Goal: Task Accomplishment & Management: Manage account settings

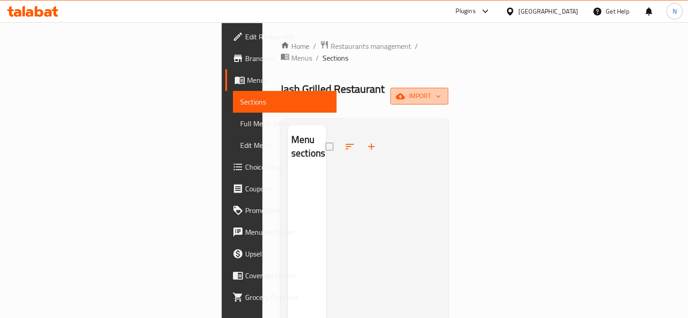
click at [405, 92] on icon "button" at bounding box center [400, 96] width 9 height 9
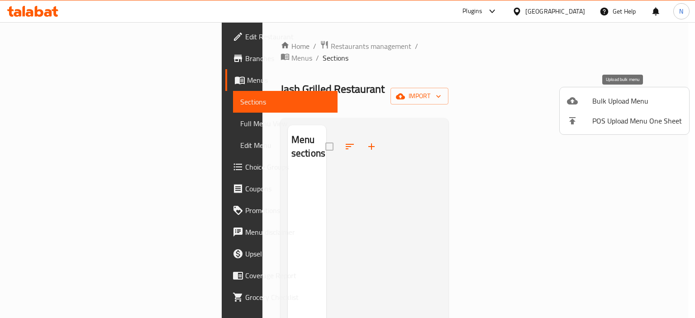
click at [568, 100] on icon at bounding box center [572, 100] width 11 height 7
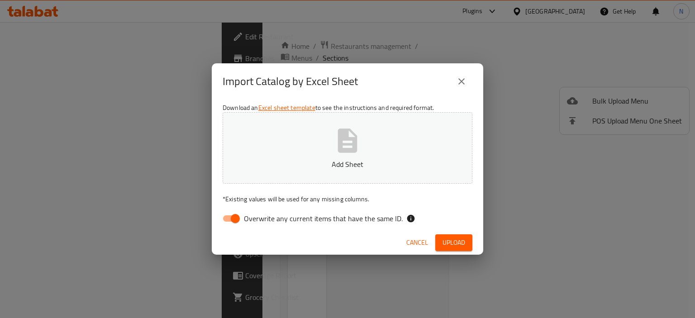
click at [266, 133] on button "Add Sheet" at bounding box center [348, 148] width 250 height 72
click at [235, 219] on input "Overwrite any current items that have the same ID." at bounding box center [236, 218] width 52 height 17
checkbox input "false"
click at [448, 245] on span "Upload" at bounding box center [454, 242] width 23 height 11
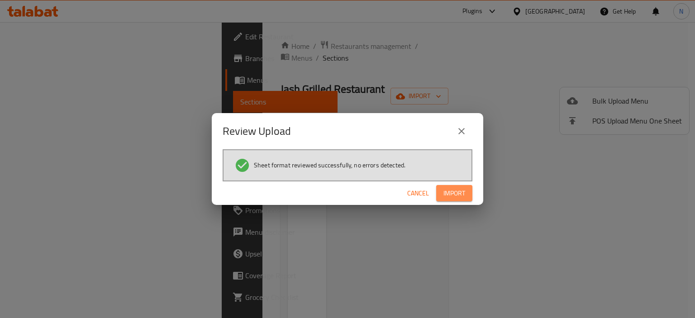
click at [450, 195] on span "Import" at bounding box center [455, 193] width 22 height 11
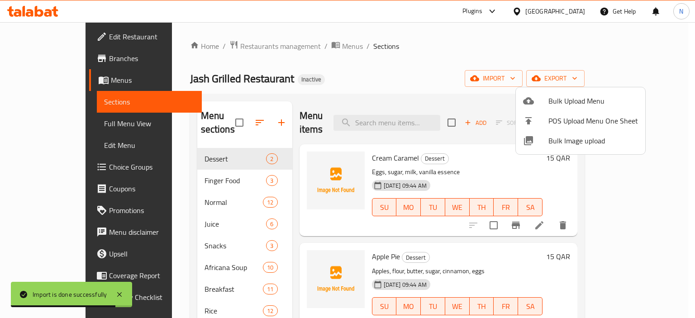
click at [41, 126] on div at bounding box center [347, 159] width 695 height 318
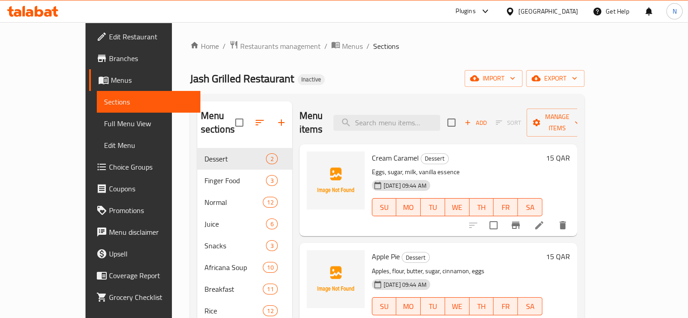
click at [172, 201] on div "Home / Restaurants management / Menus / Sections Jash Grilled Restaurant Inacti…" at bounding box center [387, 251] width 431 height 459
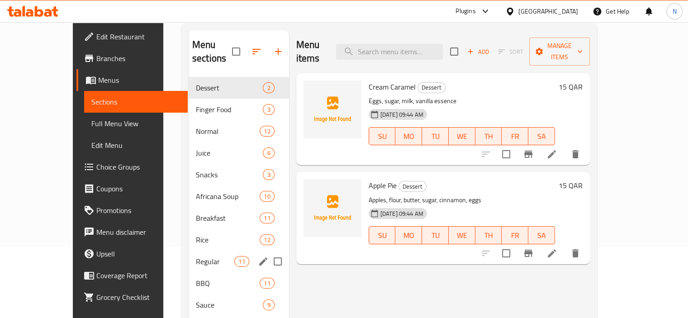
scroll to position [72, 0]
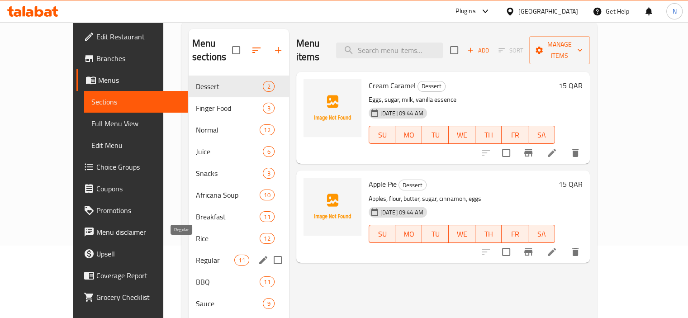
click at [196, 255] on span "Regular" at bounding box center [215, 260] width 38 height 11
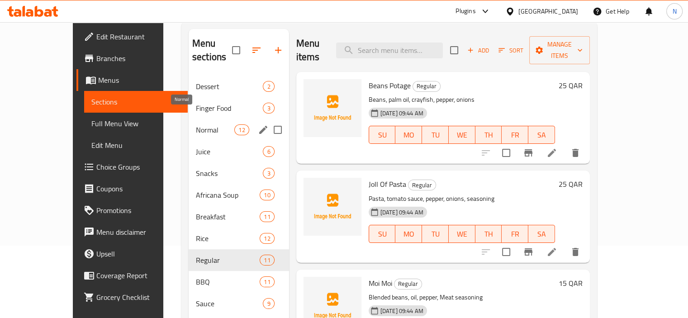
click at [205, 124] on span "Normal" at bounding box center [215, 129] width 38 height 11
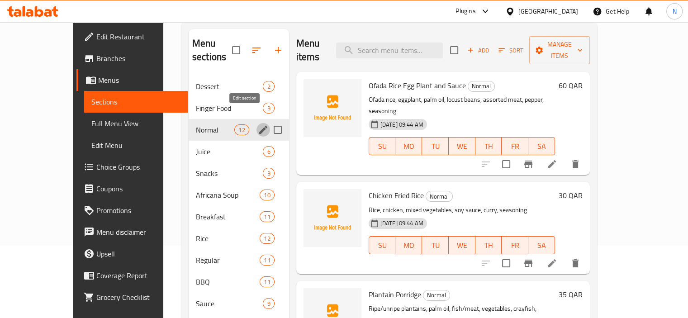
click at [258, 124] on icon "edit" at bounding box center [263, 129] width 11 height 11
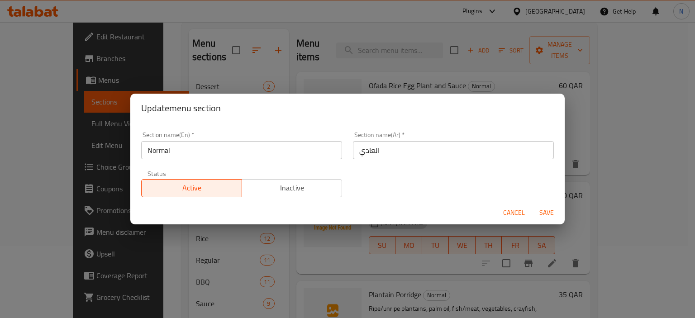
click at [369, 155] on input "العادي" at bounding box center [453, 150] width 201 height 18
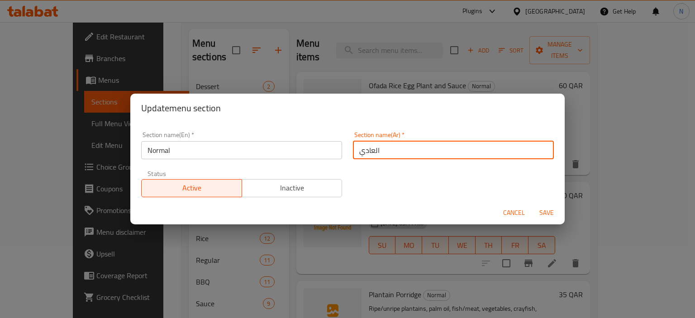
click at [369, 155] on input "العادي" at bounding box center [453, 150] width 201 height 18
type input "h"
type input "الطبيعي"
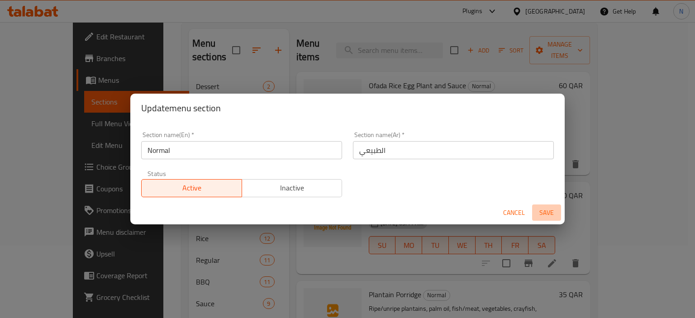
click at [538, 206] on button "Save" at bounding box center [546, 213] width 29 height 17
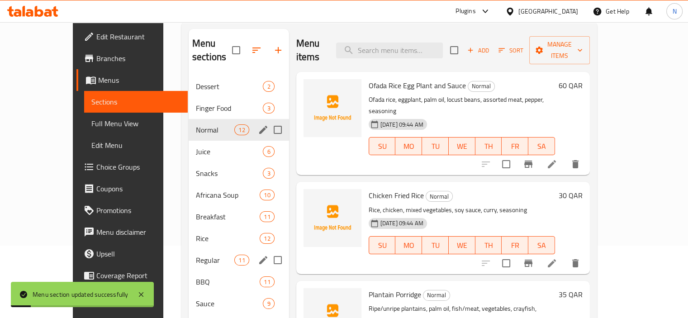
click at [189, 249] on div "Regular 11" at bounding box center [239, 260] width 100 height 22
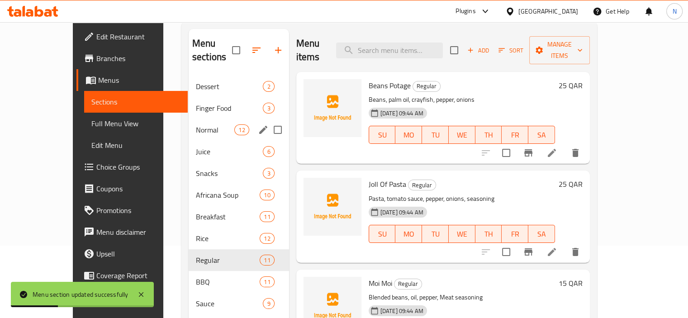
click at [181, 206] on div "Menu sections Dessert 2 Finger Food 3 Normal 12 Juice 6 Snacks 3 Africana Soup …" at bounding box center [389, 206] width 416 height 369
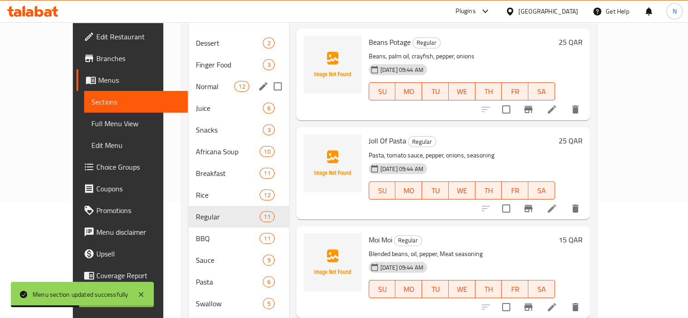
scroll to position [149, 0]
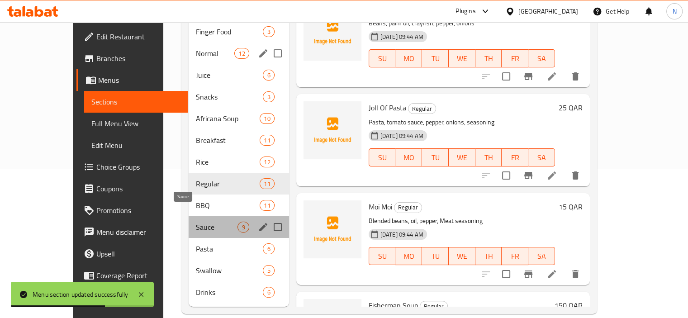
click at [196, 222] on span "Sauce" at bounding box center [217, 227] width 42 height 11
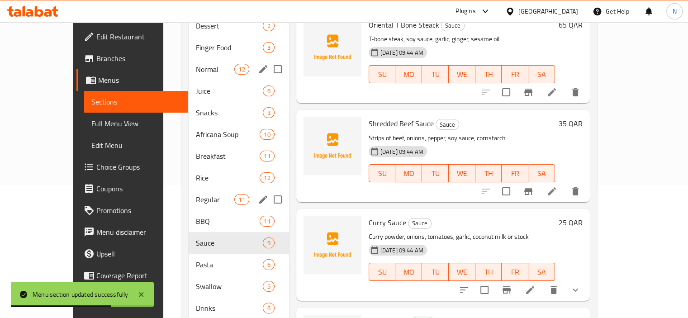
scroll to position [131, 0]
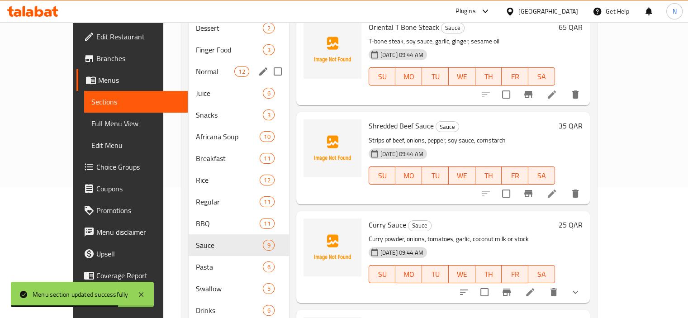
click at [371, 190] on div "Shredded Beef Sauce Sauce Strips of beef, onions, pepper, soy sauce, cornstarch…" at bounding box center [443, 158] width 294 height 92
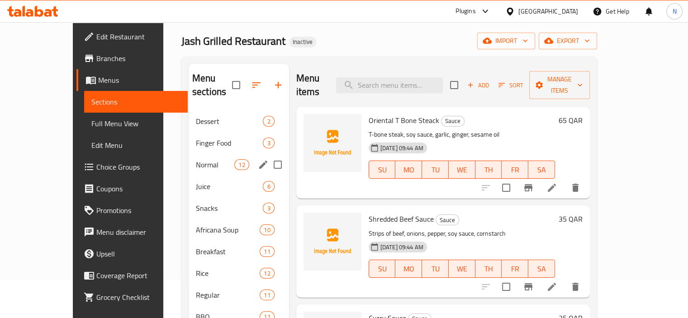
scroll to position [4, 0]
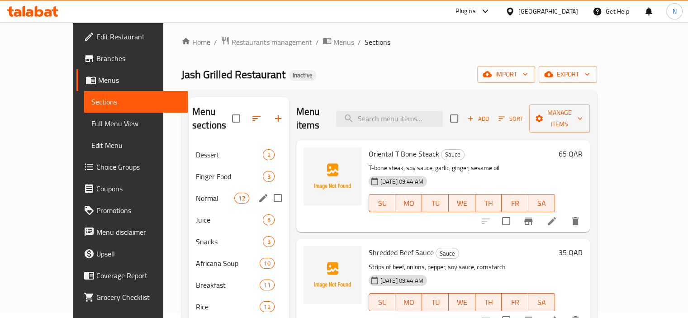
click at [163, 138] on div "Home / Restaurants management / Menus / Sections Jash Grilled Restaurant Inacti…" at bounding box center [389, 247] width 452 height 459
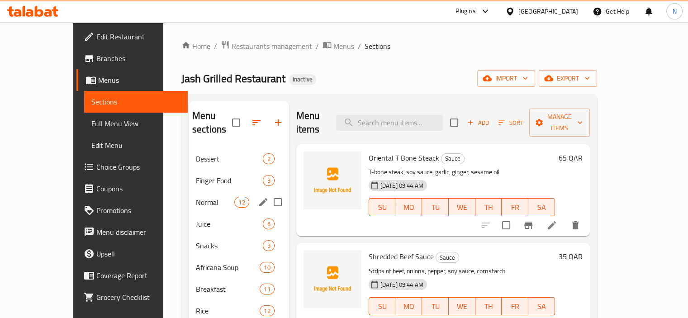
scroll to position [0, 0]
click at [227, 113] on input "checkbox" at bounding box center [236, 122] width 19 height 19
click at [227, 116] on input "checkbox" at bounding box center [236, 122] width 19 height 19
click at [227, 117] on input "checkbox" at bounding box center [236, 122] width 19 height 19
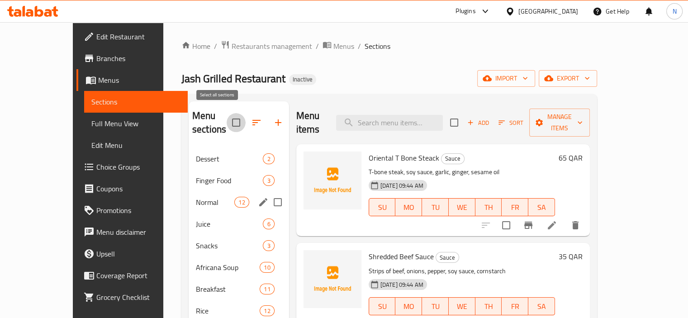
click at [227, 117] on input "checkbox" at bounding box center [236, 122] width 19 height 19
checkbox input "false"
click at [334, 48] on span "Menus" at bounding box center [344, 46] width 21 height 11
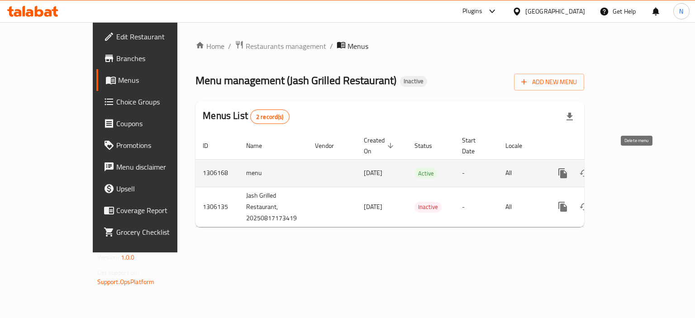
click at [612, 168] on icon "enhanced table" at bounding box center [606, 173] width 11 height 11
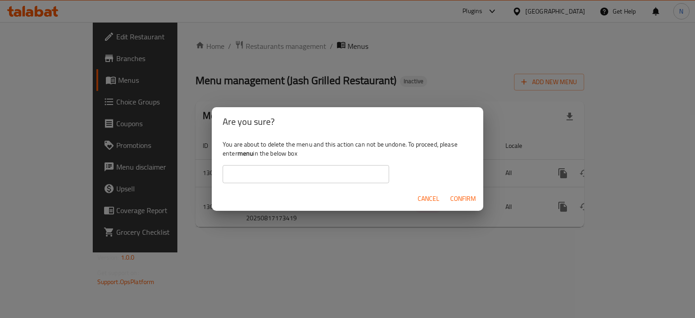
click at [310, 171] on input "text" at bounding box center [306, 174] width 167 height 18
click at [469, 201] on span "Confirm" at bounding box center [463, 198] width 26 height 11
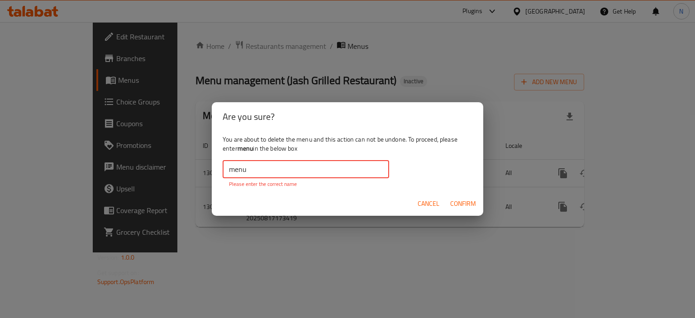
click at [292, 172] on input "menu" at bounding box center [306, 169] width 167 height 18
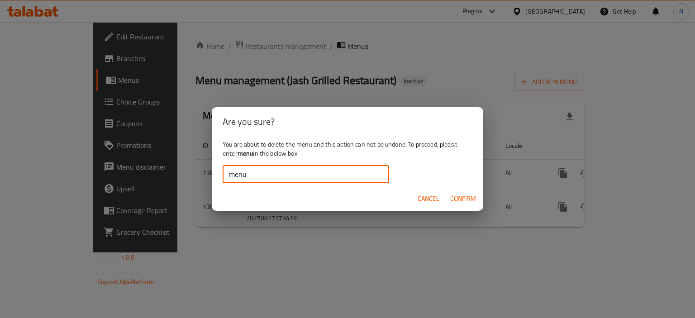
type input "menu"
click at [459, 199] on span "Confirm" at bounding box center [463, 198] width 26 height 11
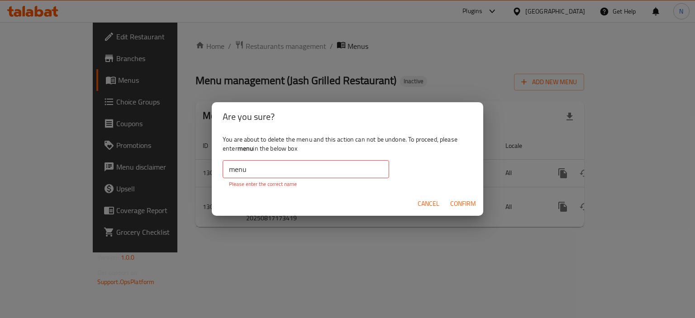
click at [429, 201] on span "Cancel" at bounding box center [429, 203] width 22 height 11
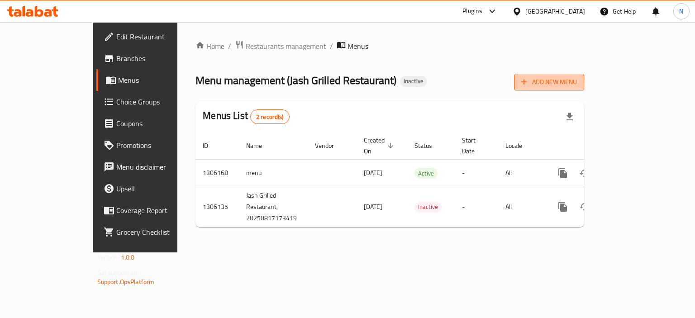
click at [584, 75] on button "Add New Menu" at bounding box center [549, 82] width 70 height 17
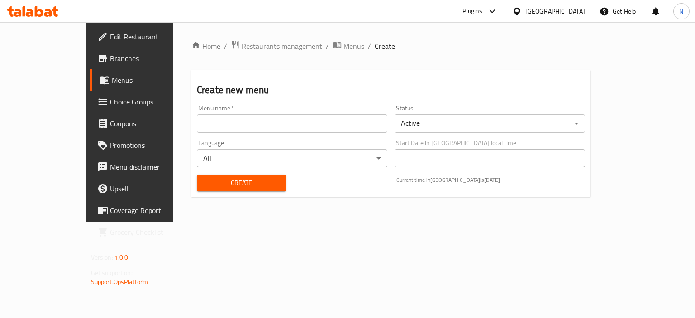
click at [333, 128] on input "text" at bounding box center [292, 124] width 191 height 18
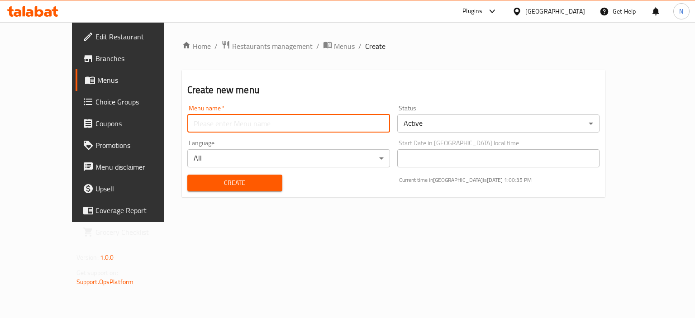
type input "menu"
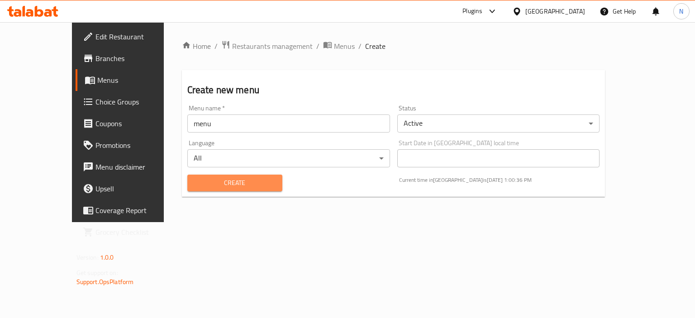
click at [195, 184] on span "Create" at bounding box center [235, 182] width 81 height 11
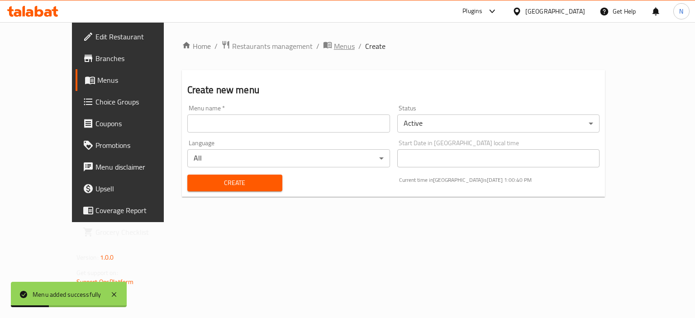
click at [334, 49] on span "Menus" at bounding box center [344, 46] width 21 height 11
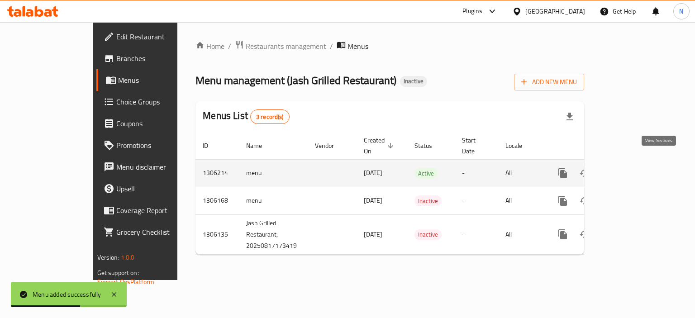
click at [634, 168] on icon "enhanced table" at bounding box center [628, 173] width 11 height 11
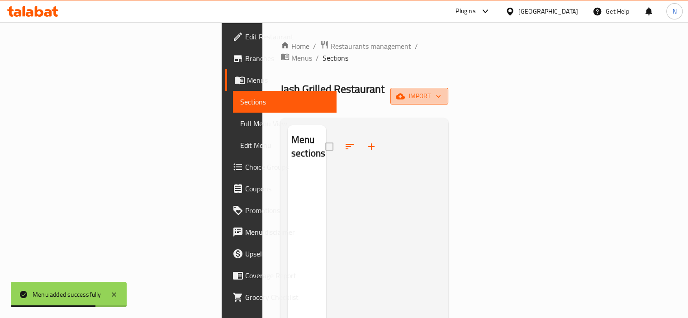
click at [441, 91] on span "import" at bounding box center [419, 96] width 43 height 11
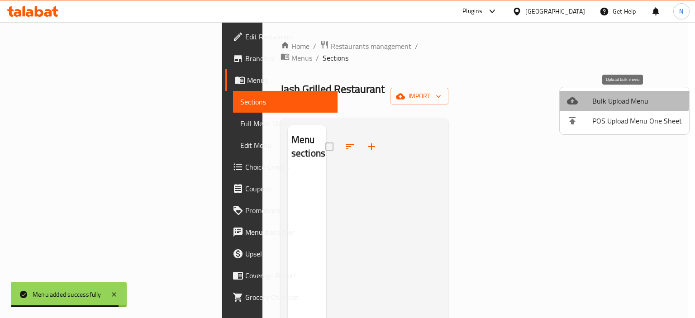
click at [606, 97] on span "Bulk Upload Menu" at bounding box center [637, 100] width 90 height 11
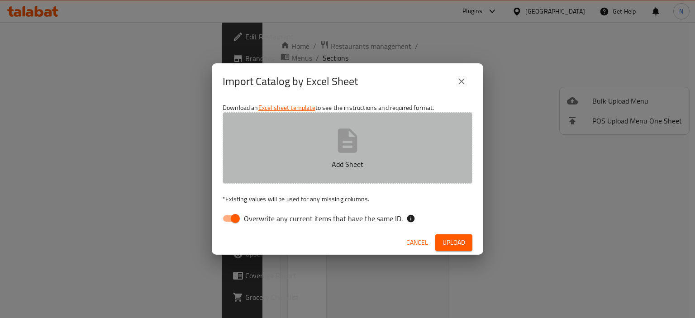
click at [311, 149] on button "Add Sheet" at bounding box center [348, 148] width 250 height 72
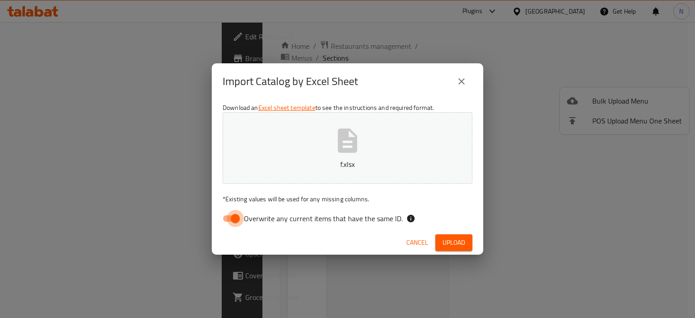
click at [228, 218] on input "Overwrite any current items that have the same ID." at bounding box center [236, 218] width 52 height 17
click at [230, 215] on input "Overwrite any current items that have the same ID." at bounding box center [227, 218] width 52 height 17
click at [230, 215] on input "Overwrite any current items that have the same ID." at bounding box center [236, 218] width 52 height 17
checkbox input "false"
click at [448, 240] on span "Upload" at bounding box center [454, 242] width 23 height 11
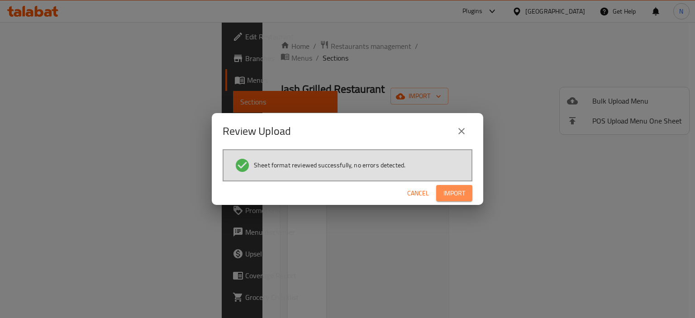
click at [455, 196] on span "Import" at bounding box center [455, 193] width 22 height 11
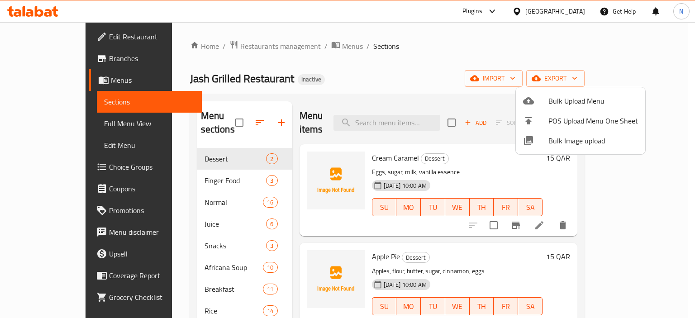
click at [125, 204] on div at bounding box center [347, 159] width 695 height 318
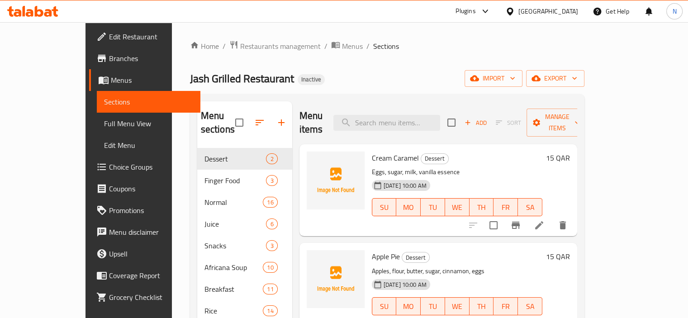
click at [297, 63] on div "Home / Restaurants management / Menus / Sections Jash Grilled Restaurant Inacti…" at bounding box center [387, 262] width 395 height 444
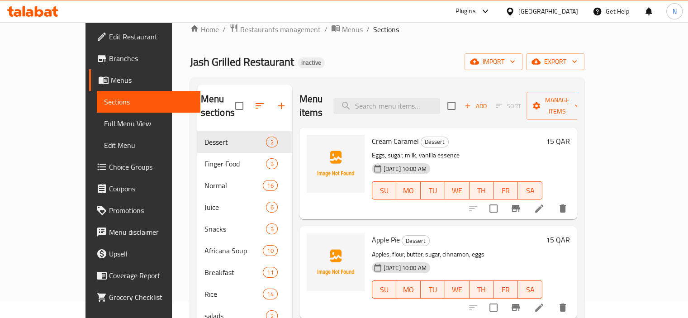
scroll to position [18, 0]
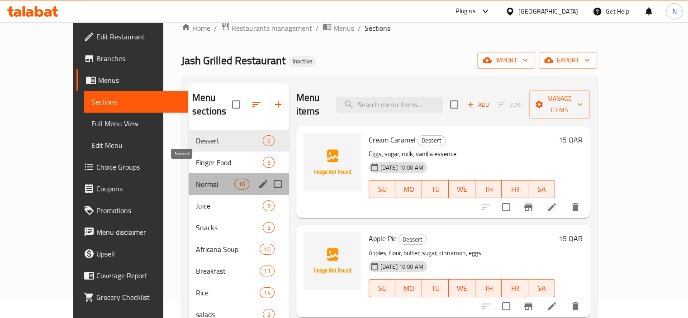
click at [196, 179] on span "Normal" at bounding box center [215, 184] width 38 height 11
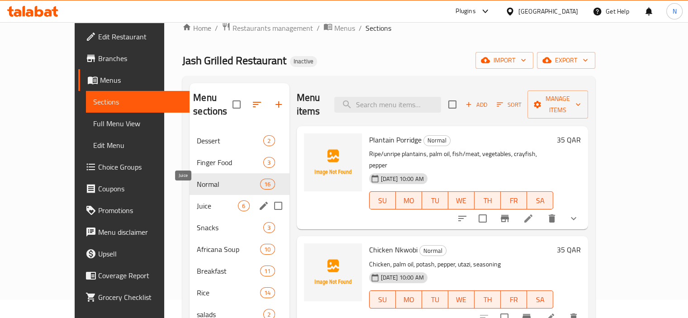
click at [197, 201] on span "Juice" at bounding box center [217, 206] width 41 height 11
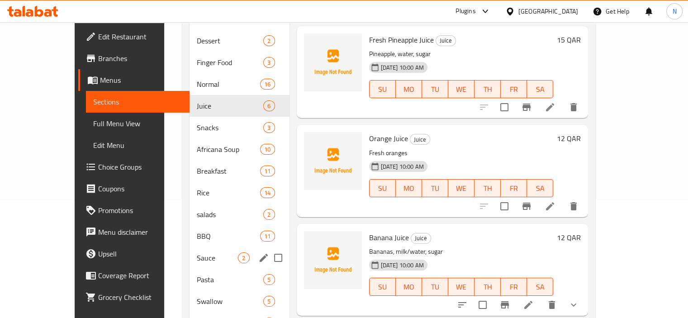
scroll to position [116, 0]
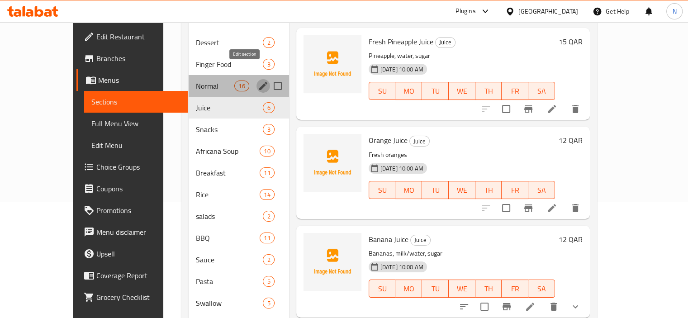
click at [258, 81] on icon "edit" at bounding box center [263, 86] width 11 height 11
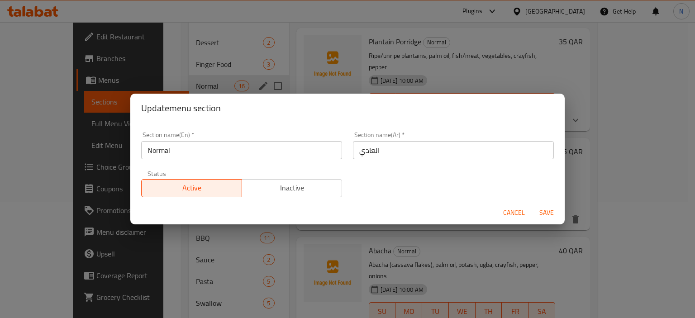
click at [509, 208] on span "Cancel" at bounding box center [514, 212] width 22 height 11
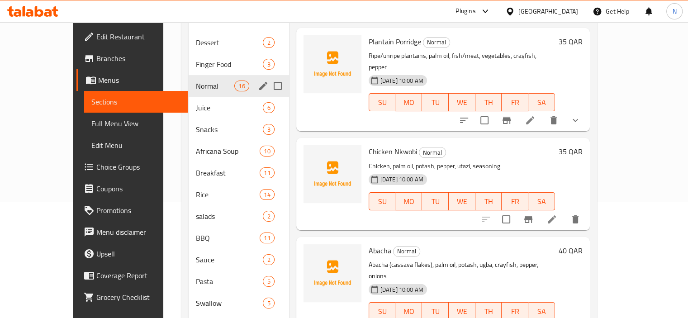
scroll to position [98, 0]
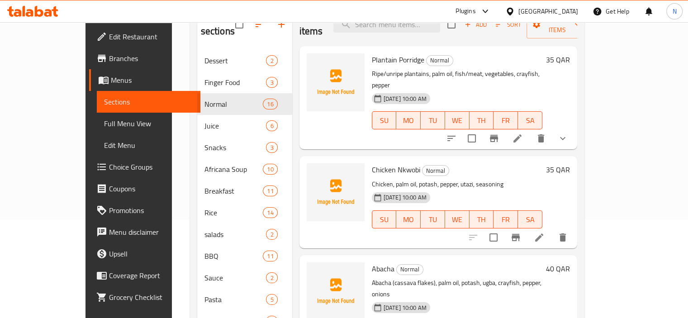
click at [190, 102] on div "Menu sections Dessert 2 Finger Food 3 Normal 16 Juice 6 Snacks 3 Africana Soup …" at bounding box center [387, 191] width 395 height 391
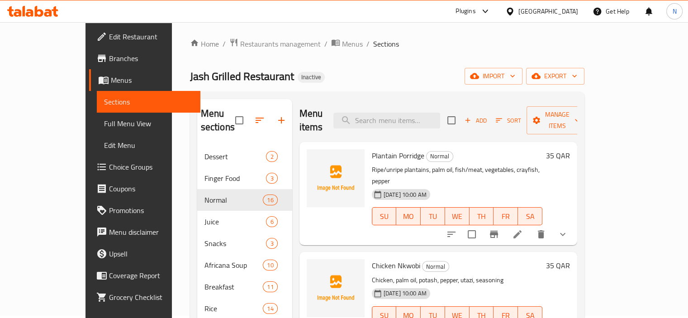
scroll to position [0, 0]
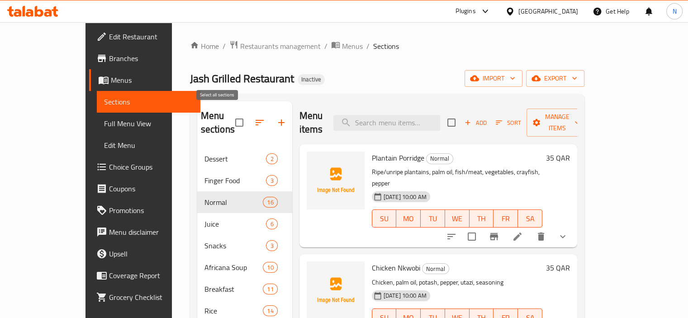
click at [230, 113] on input "checkbox" at bounding box center [239, 122] width 19 height 19
click at [230, 118] on input "checkbox" at bounding box center [239, 122] width 19 height 19
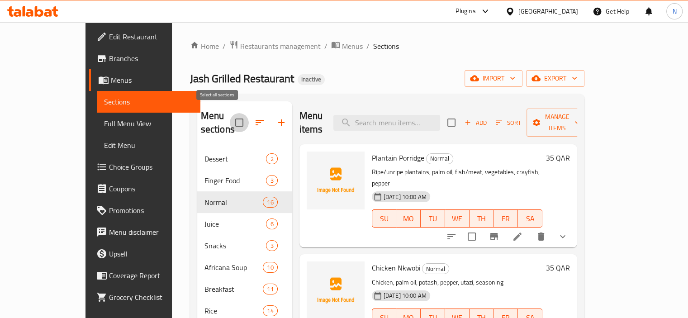
click at [230, 118] on input "checkbox" at bounding box center [239, 122] width 19 height 19
checkbox input "false"
click at [230, 123] on input "checkbox" at bounding box center [239, 122] width 19 height 19
checkbox input "true"
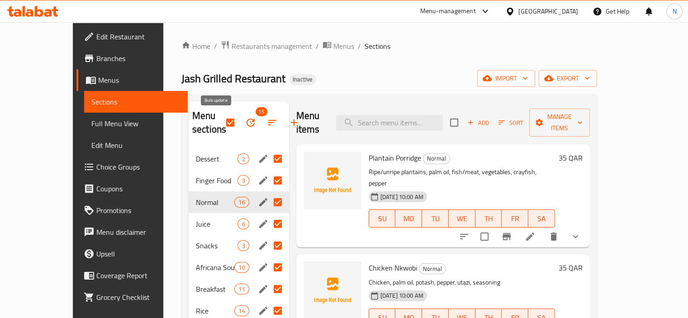
click at [240, 121] on button "button" at bounding box center [251, 123] width 22 height 22
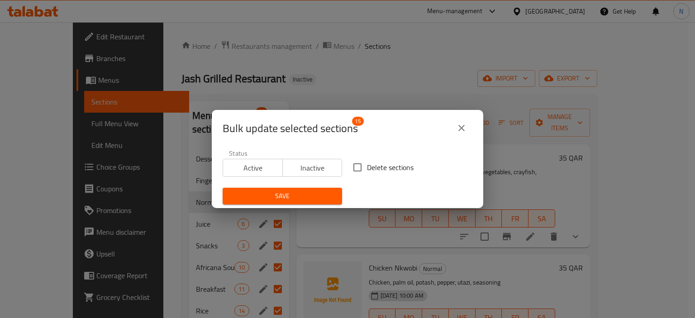
click at [349, 161] on input "Delete sections" at bounding box center [357, 167] width 19 height 19
checkbox input "true"
click at [247, 200] on span "Save" at bounding box center [282, 196] width 105 height 11
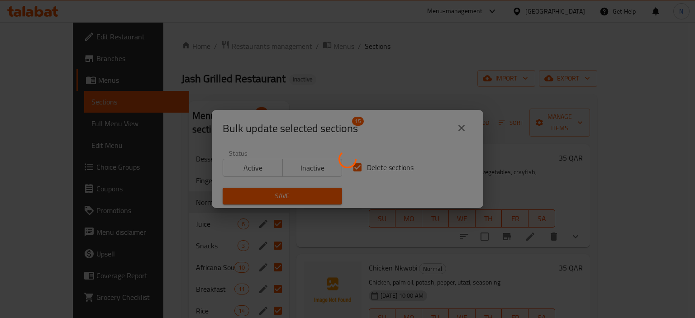
click at [313, 60] on div "Home / Restaurants management / Menus / Sections Jash Grilled Restaurant Inacti…" at bounding box center [389, 262] width 416 height 444
checkbox input "false"
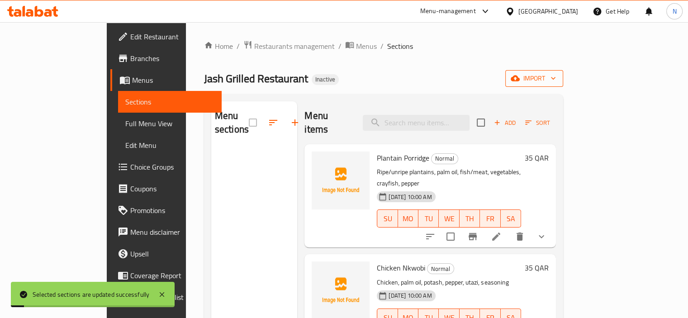
click at [563, 72] on button "import" at bounding box center [535, 78] width 58 height 17
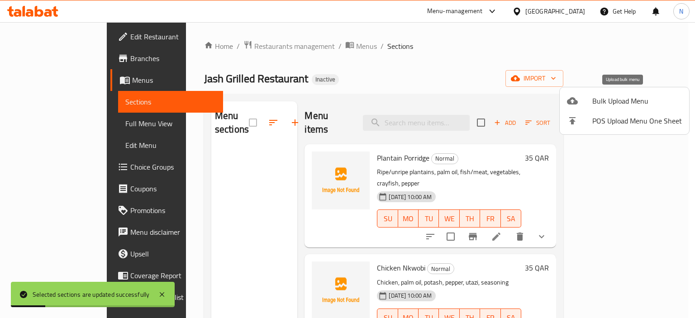
click at [610, 100] on span "Bulk Upload Menu" at bounding box center [637, 100] width 90 height 11
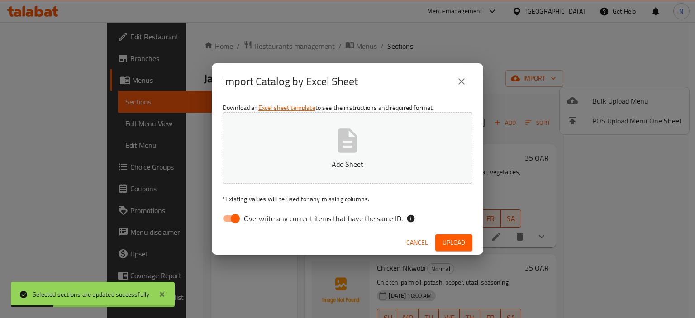
click at [259, 139] on button "Add Sheet" at bounding box center [348, 148] width 250 height 72
click at [230, 217] on input "Overwrite any current items that have the same ID." at bounding box center [236, 218] width 52 height 17
checkbox input "false"
click at [441, 242] on button "Upload" at bounding box center [453, 242] width 37 height 17
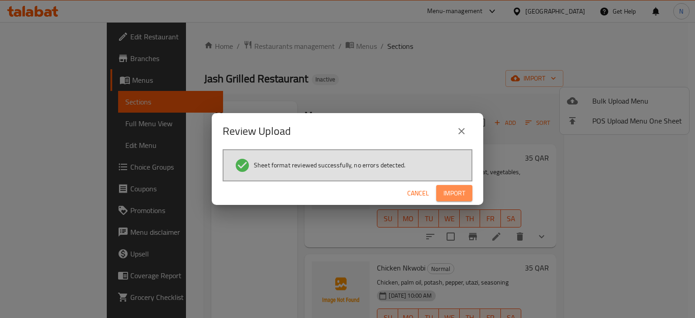
click at [448, 199] on span "Import" at bounding box center [455, 193] width 22 height 11
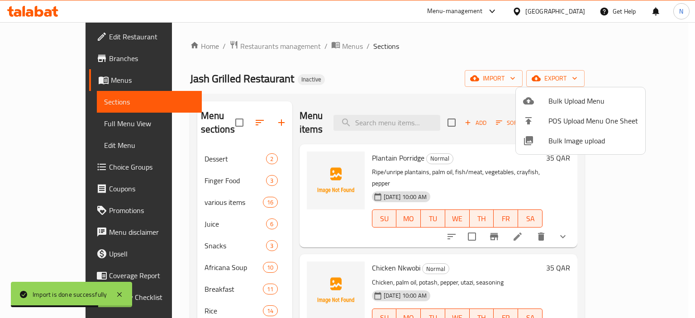
click at [34, 124] on div at bounding box center [347, 159] width 695 height 318
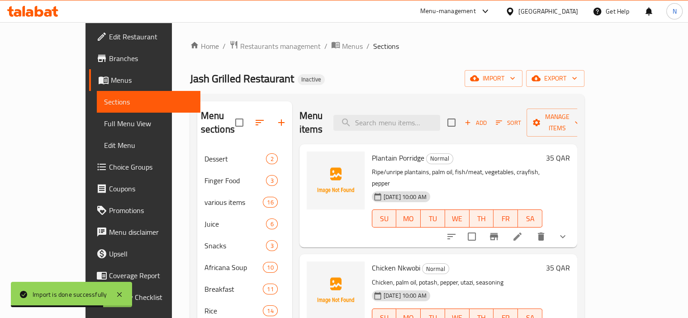
click at [104, 124] on span "Full Menu View" at bounding box center [148, 123] width 89 height 11
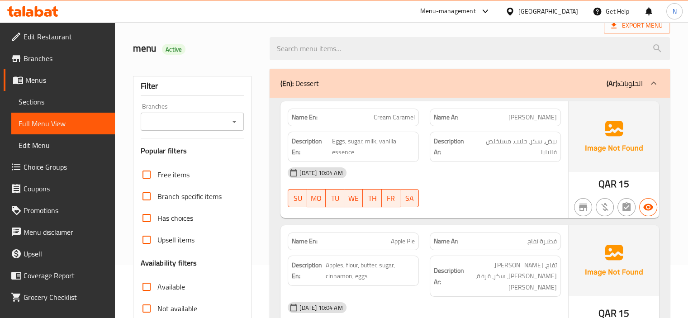
scroll to position [54, 0]
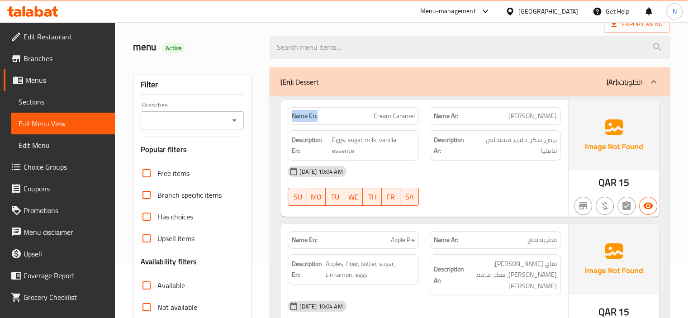
drag, startPoint x: 326, startPoint y: 114, endPoint x: 294, endPoint y: 123, distance: 33.4
click at [294, 123] on div "Name En: Cream Caramel" at bounding box center [353, 116] width 131 height 18
copy strong "Name En:"
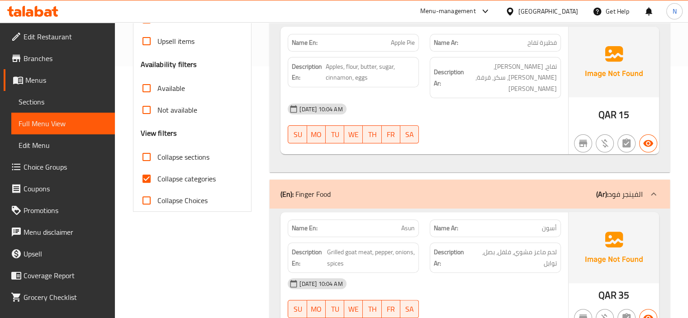
scroll to position [272, 0]
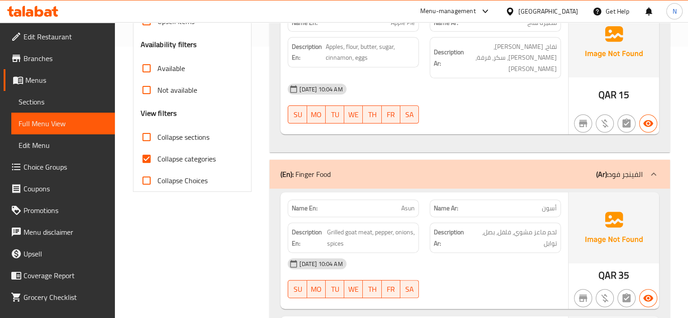
click at [151, 154] on input "Collapse categories" at bounding box center [147, 159] width 22 height 22
checkbox input "false"
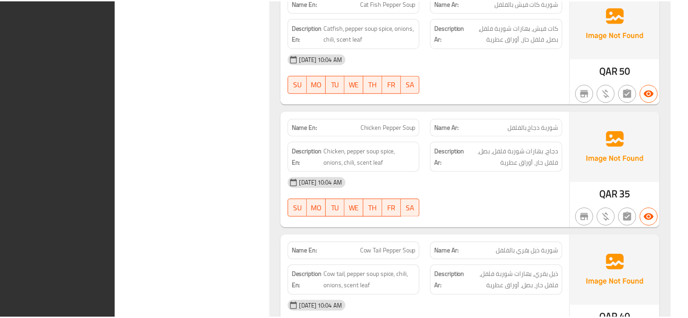
scroll to position [15507, 0]
